Goal: Information Seeking & Learning: Understand process/instructions

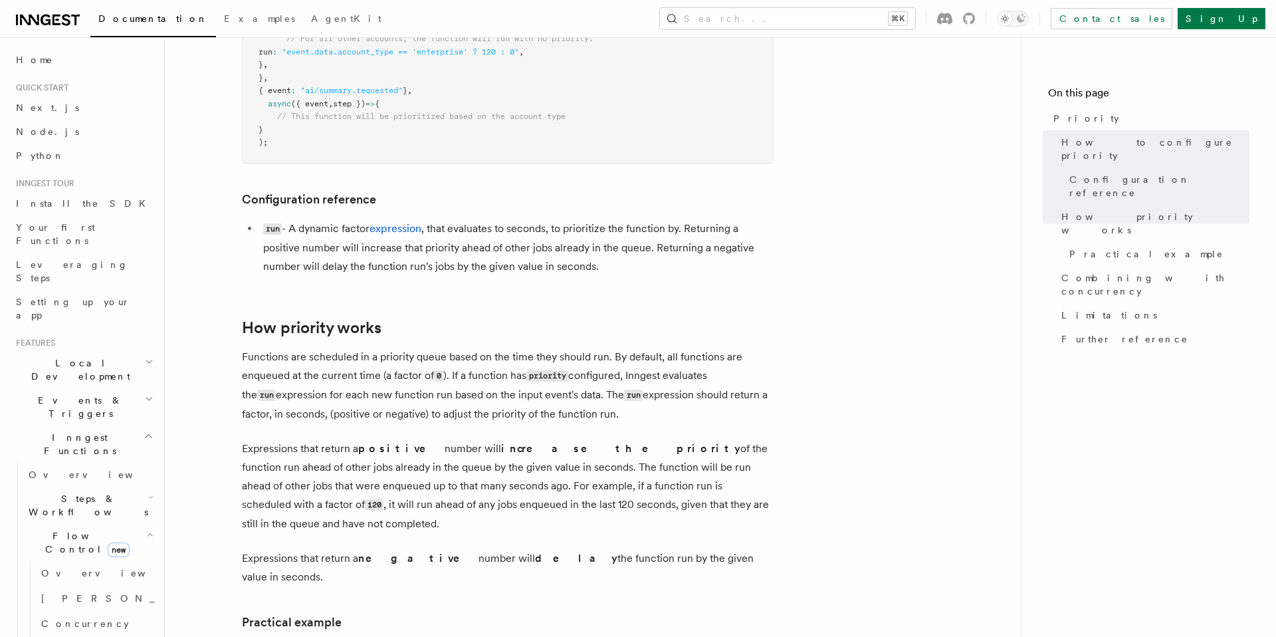
scroll to position [435, 0]
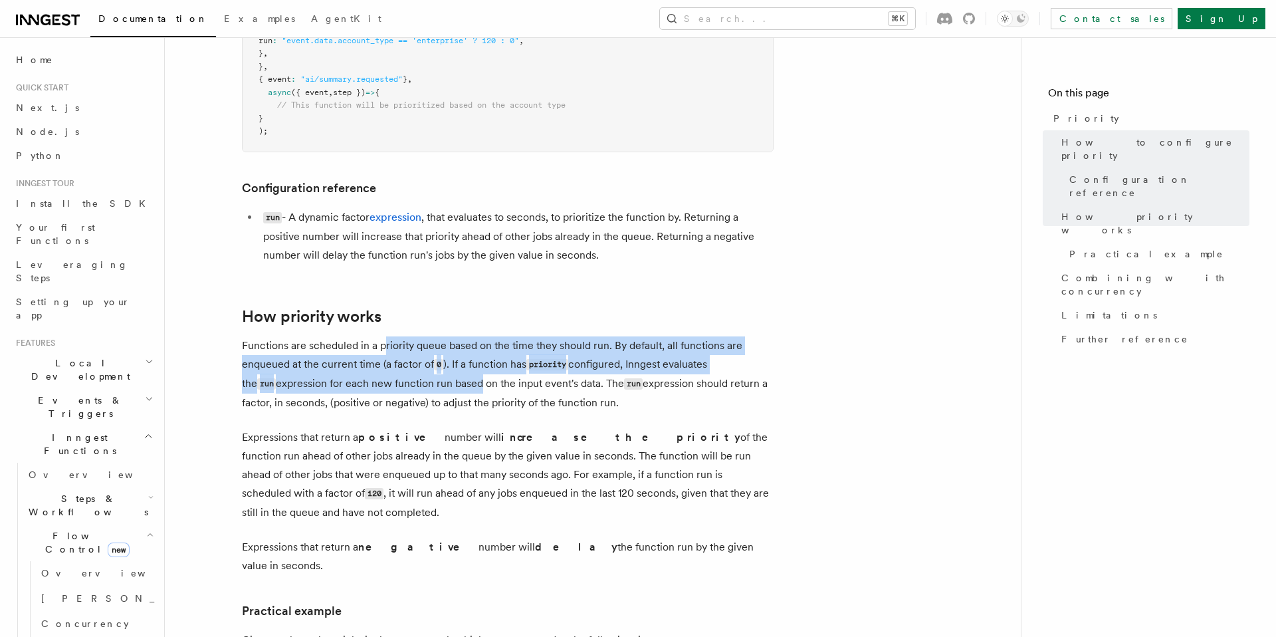
drag, startPoint x: 385, startPoint y: 348, endPoint x: 438, endPoint y: 374, distance: 58.6
click at [438, 374] on p "Functions are scheduled in a priority queue based on the time they should run. …" at bounding box center [508, 374] width 532 height 76
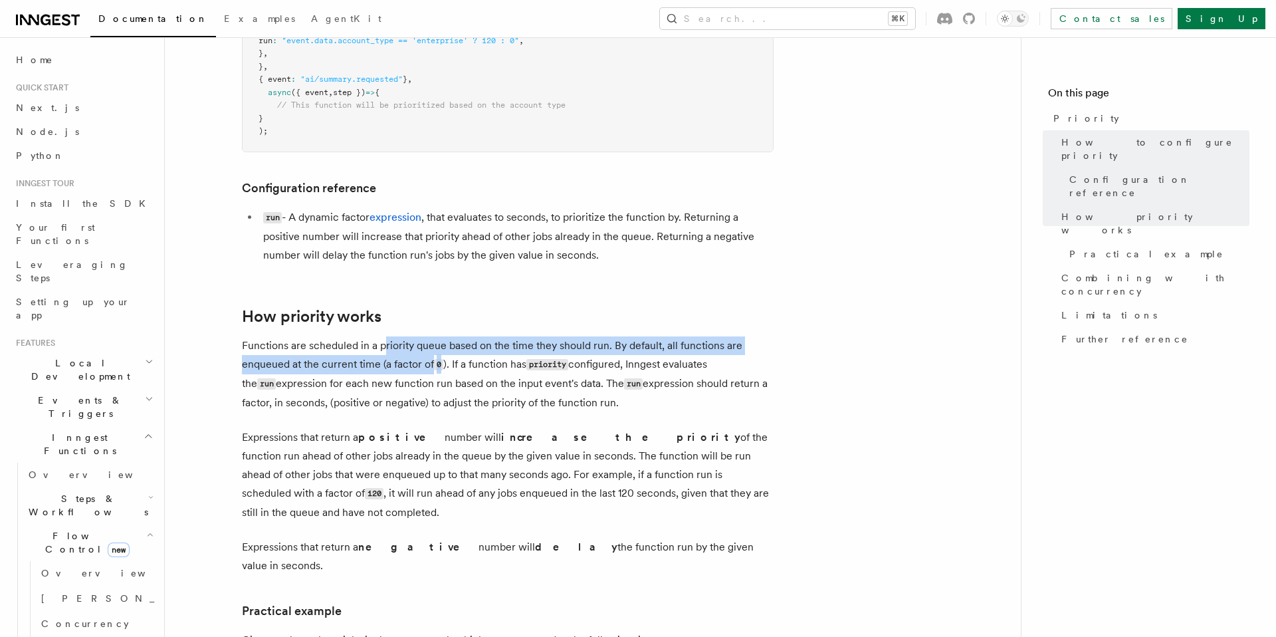
drag, startPoint x: 439, startPoint y: 367, endPoint x: 383, endPoint y: 348, distance: 59.1
click at [383, 348] on p "Functions are scheduled in a priority queue based on the time they should run. …" at bounding box center [508, 374] width 532 height 76
drag, startPoint x: 383, startPoint y: 348, endPoint x: 442, endPoint y: 364, distance: 60.8
click at [442, 364] on p "Functions are scheduled in a priority queue based on the time they should run. …" at bounding box center [508, 374] width 532 height 76
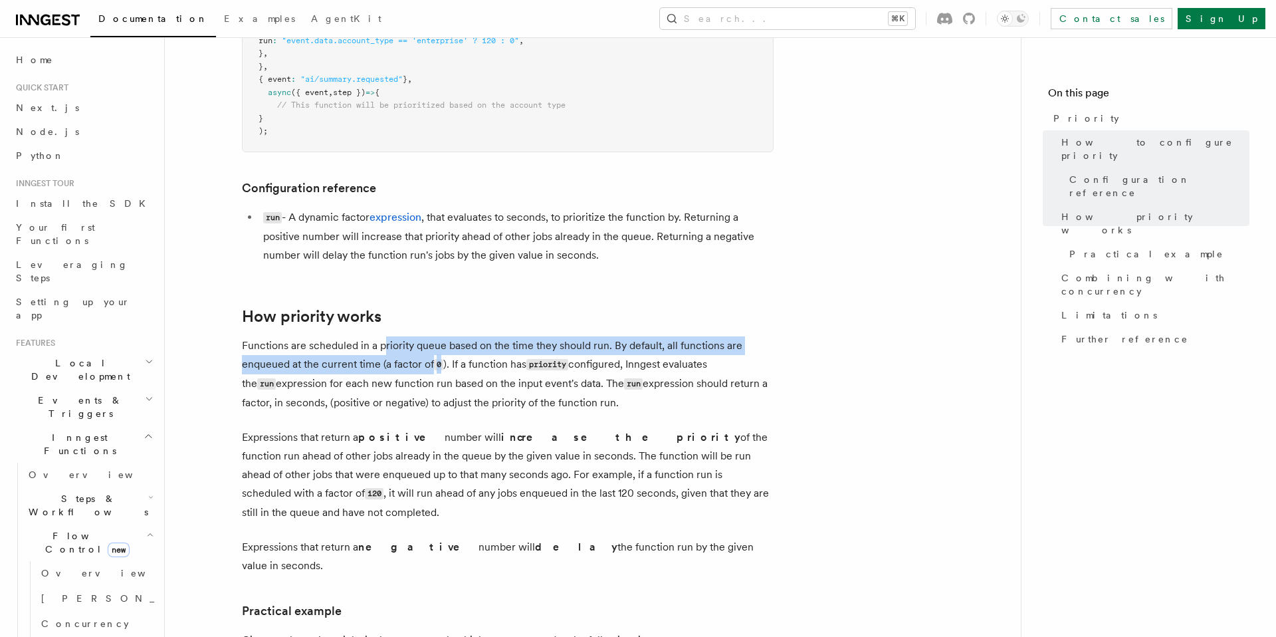
click at [442, 364] on code "0" at bounding box center [438, 364] width 9 height 11
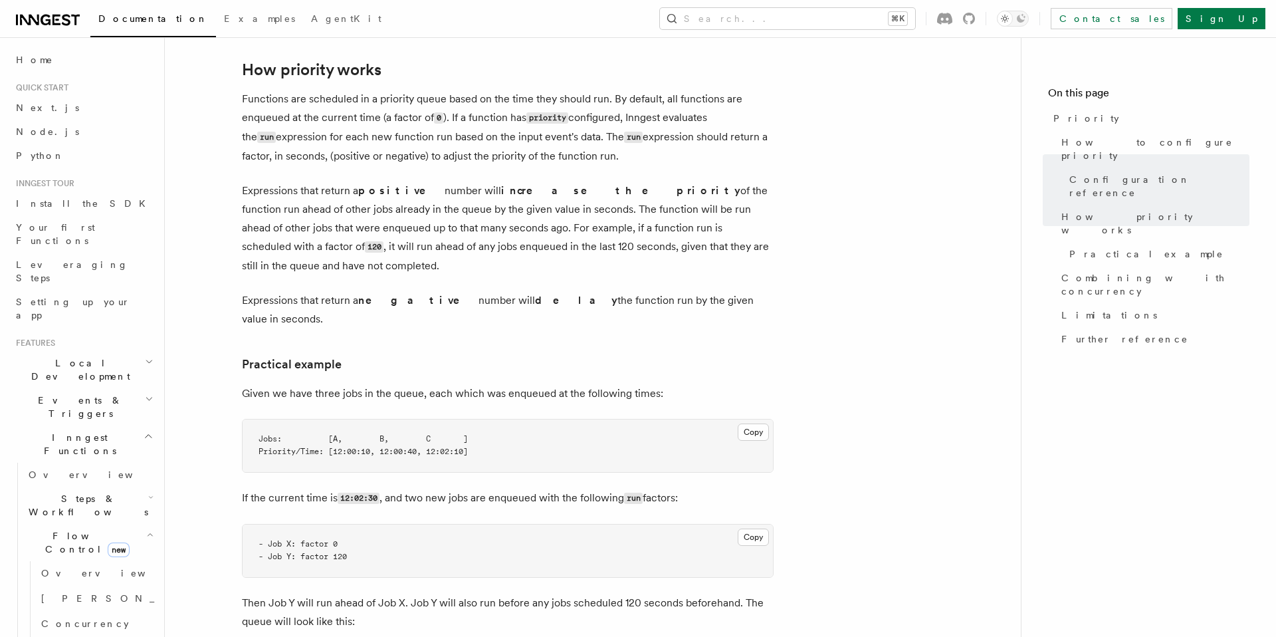
scroll to position [686, 0]
click at [861, 280] on article "Features Inngest Functions Flow Control Priority Priority allows you to dynamic…" at bounding box center [593, 387] width 814 height 2028
